Goal: Communication & Community: Answer question/provide support

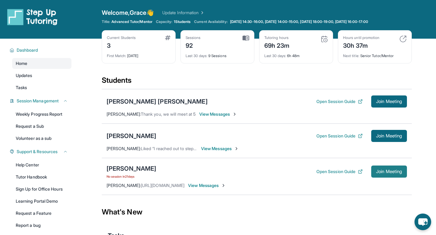
click at [383, 168] on button "Join Meeting" at bounding box center [389, 172] width 36 height 12
click at [222, 187] on span "View Messages" at bounding box center [207, 186] width 38 height 6
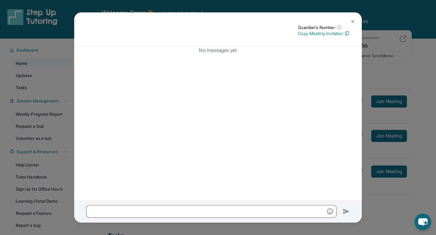
click at [62, 135] on div "Guardian's Number: ⓘ This isn't the guardian's real number — it's a private for…" at bounding box center [218, 117] width 436 height 235
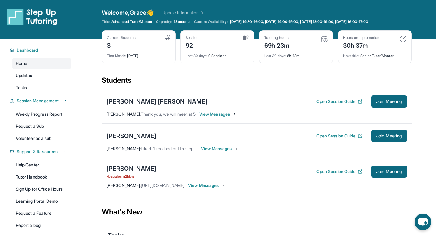
click at [163, 189] on div "[PERSON_NAME] No session [DATE] Open Session Guide Join Meeting [PERSON_NAME] :…" at bounding box center [257, 176] width 310 height 37
click at [162, 187] on span "[URL][DOMAIN_NAME]" at bounding box center [163, 185] width 44 height 5
click at [129, 171] on div "[PERSON_NAME]" at bounding box center [132, 169] width 50 height 8
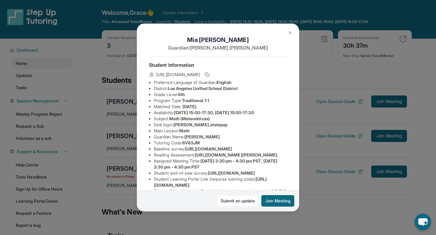
scroll to position [78, 0]
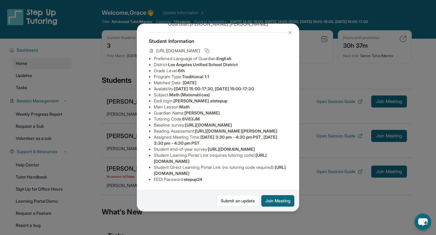
click at [189, 177] on li "EEDI Password : stepup24" at bounding box center [220, 180] width 133 height 6
click at [190, 174] on span "[URL][DOMAIN_NAME]" at bounding box center [220, 170] width 132 height 11
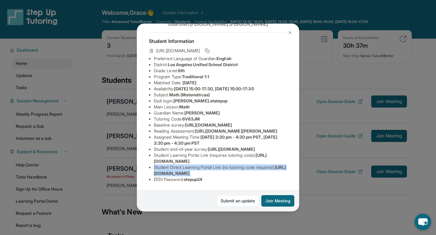
click at [190, 174] on span "[URL][DOMAIN_NAME]" at bounding box center [220, 170] width 132 height 11
drag, startPoint x: 153, startPoint y: 174, endPoint x: 292, endPoint y: 171, distance: 138.9
click at [292, 171] on div "[PERSON_NAME] Guardian: [PERSON_NAME] Student Information [URL][DOMAIN_NAME] Pr…" at bounding box center [218, 118] width 162 height 188
copy span "[URL][DOMAIN_NAME]"
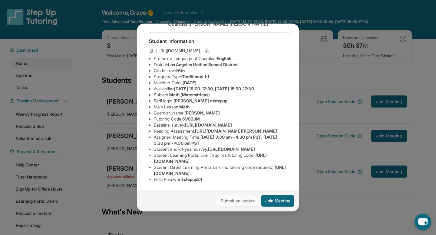
click at [242, 201] on link "Submit an update" at bounding box center [238, 202] width 42 height 12
click at [289, 32] on img at bounding box center [290, 32] width 5 height 5
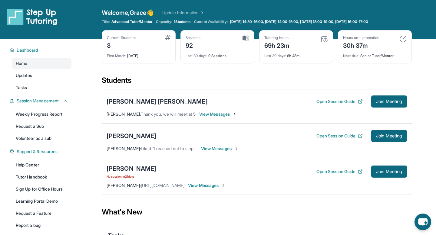
click at [211, 189] on div "[PERSON_NAME] No session [DATE] Open Session Guide Join Meeting [PERSON_NAME] :…" at bounding box center [257, 176] width 310 height 37
click at [213, 186] on span "View Messages" at bounding box center [207, 186] width 38 height 6
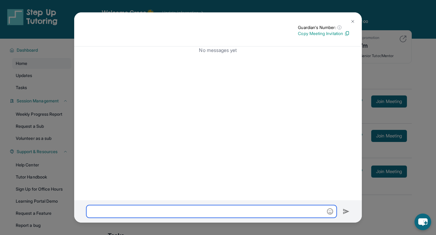
click at [189, 209] on input "text" at bounding box center [211, 211] width 250 height 13
paste input "**********"
type input "**********"
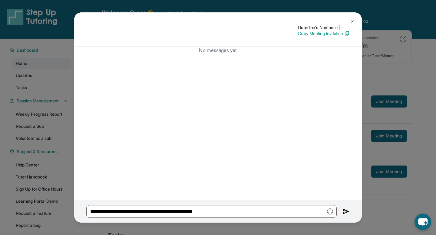
click at [353, 22] on img at bounding box center [352, 21] width 5 height 5
